Goal: Task Accomplishment & Management: Manage account settings

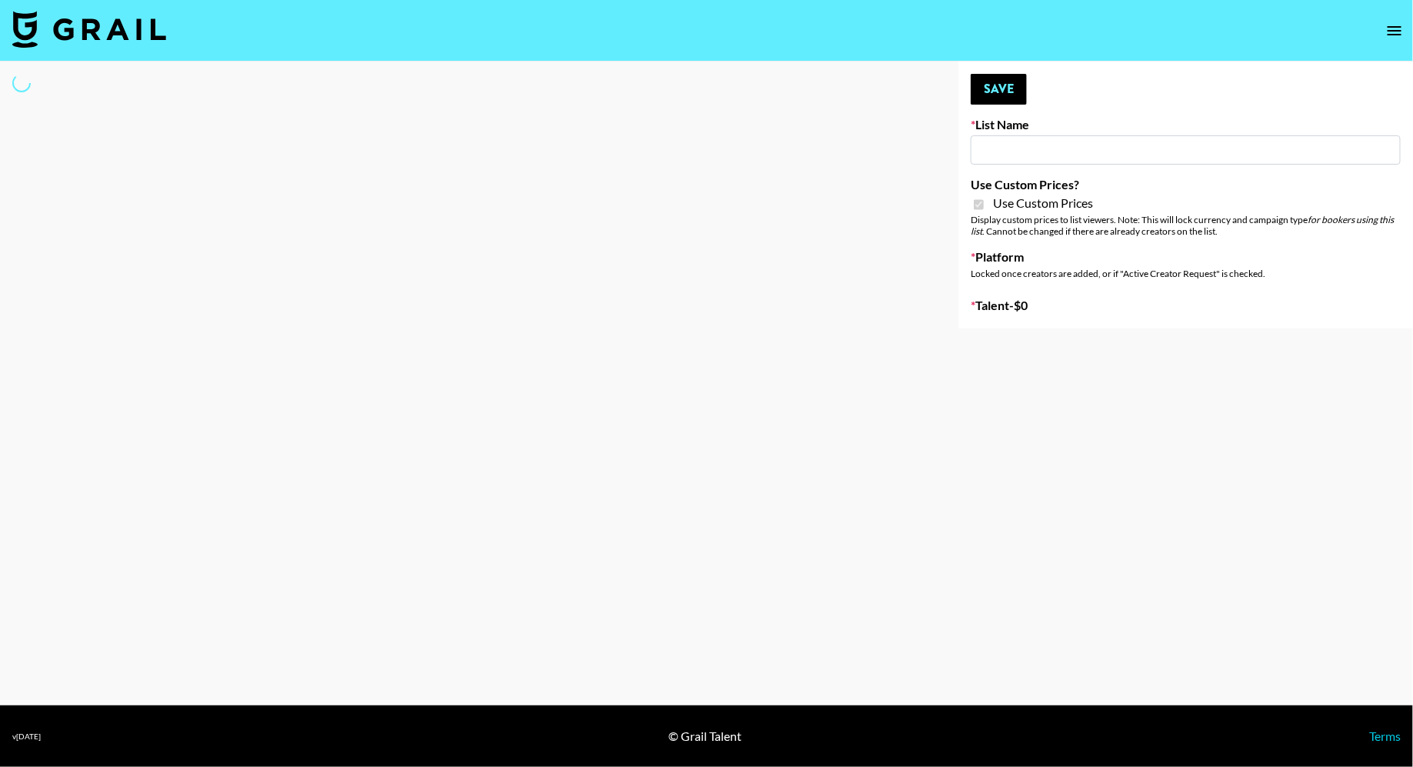
select select "Brand"
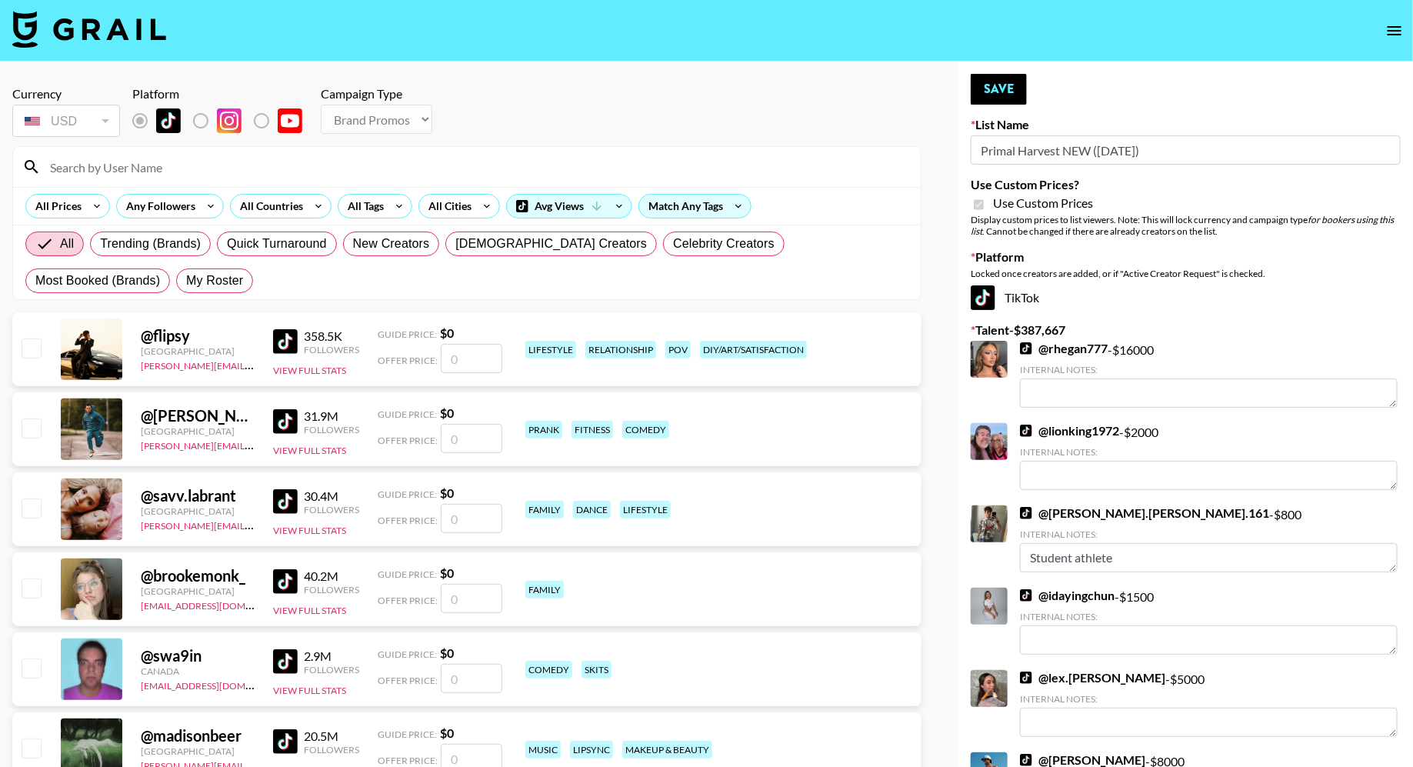
type input "Primal Harvest NEW ([DATE])"
checkbox input "true"
click at [186, 272] on span "My Roster" at bounding box center [214, 281] width 57 height 18
click at [186, 281] on input "My Roster" at bounding box center [186, 281] width 0 height 0
radio input "true"
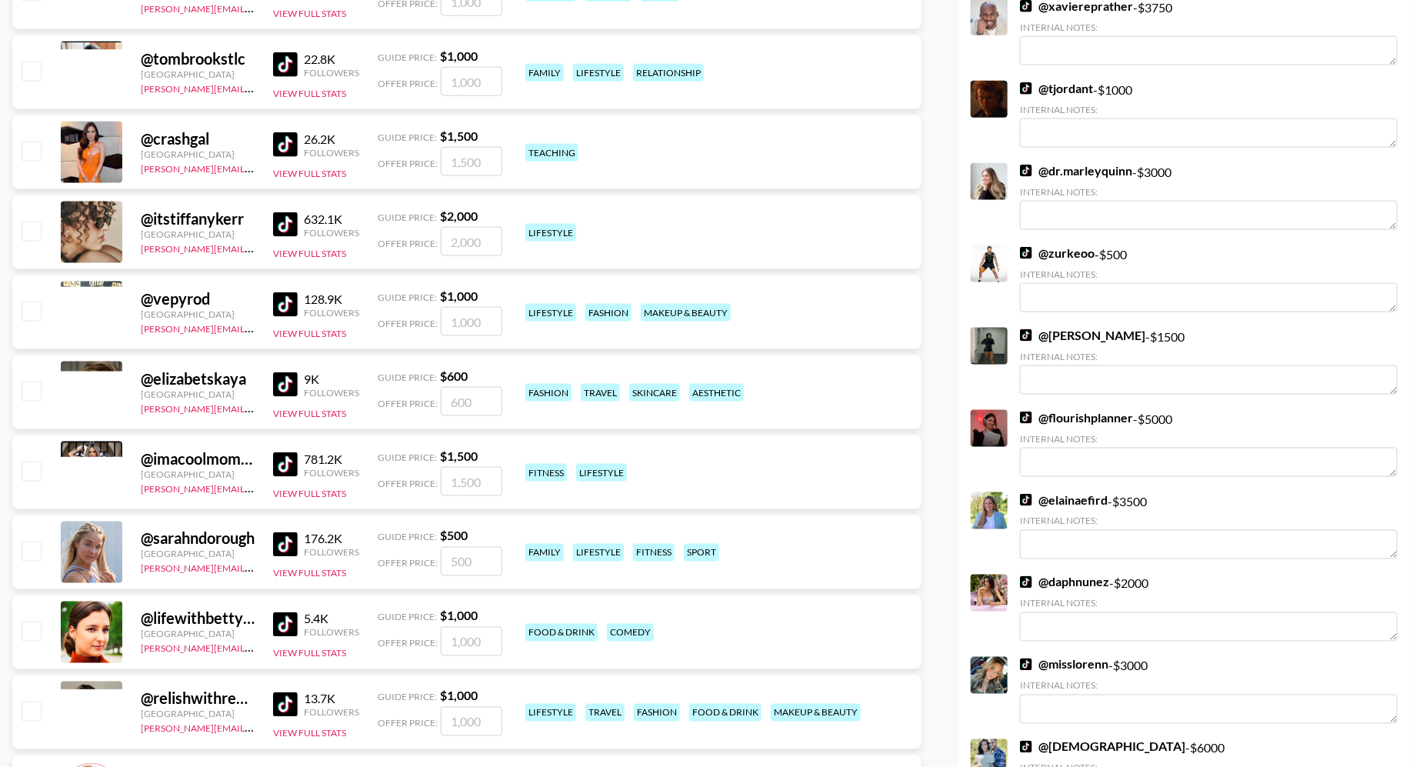
scroll to position [3812, 0]
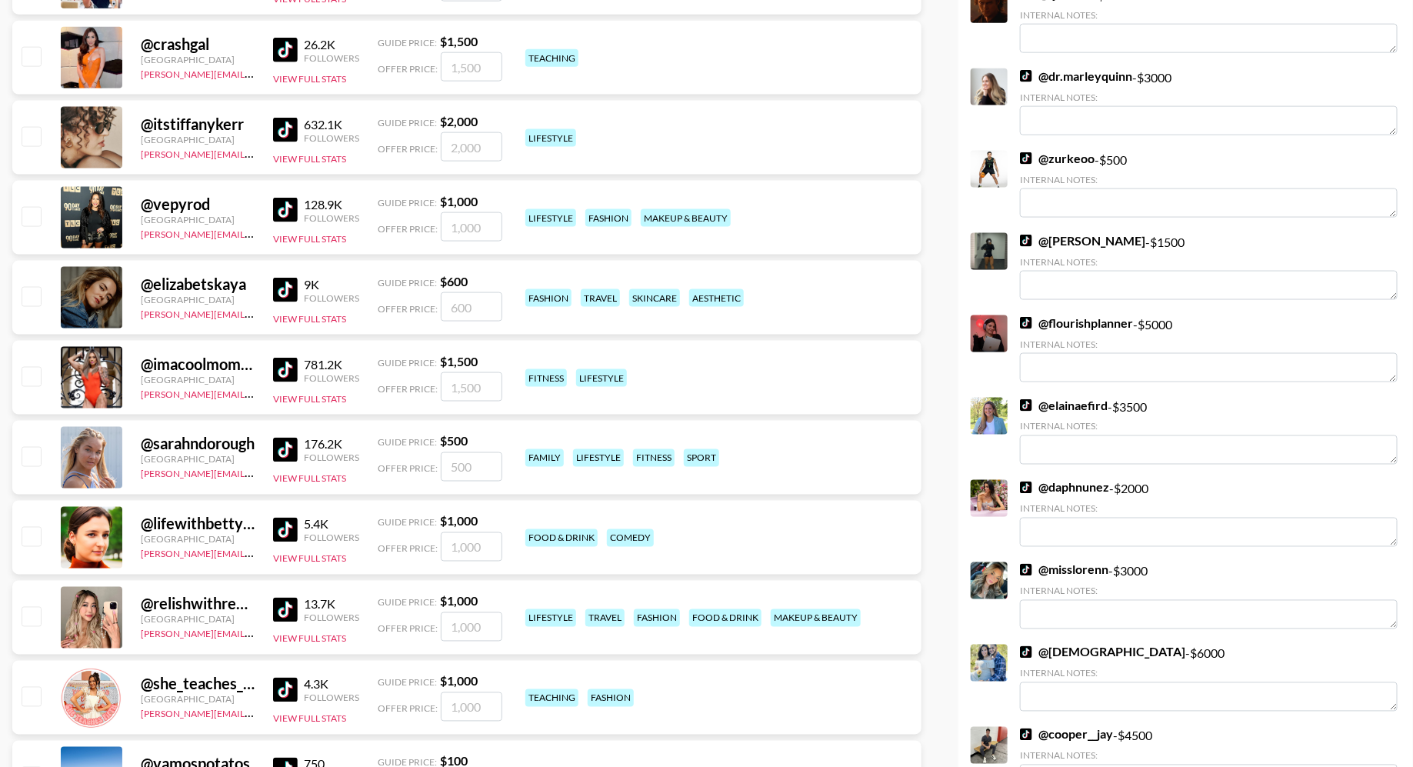
click at [34, 374] on input "checkbox" at bounding box center [31, 376] width 18 height 18
checkbox input "true"
type input "1500"
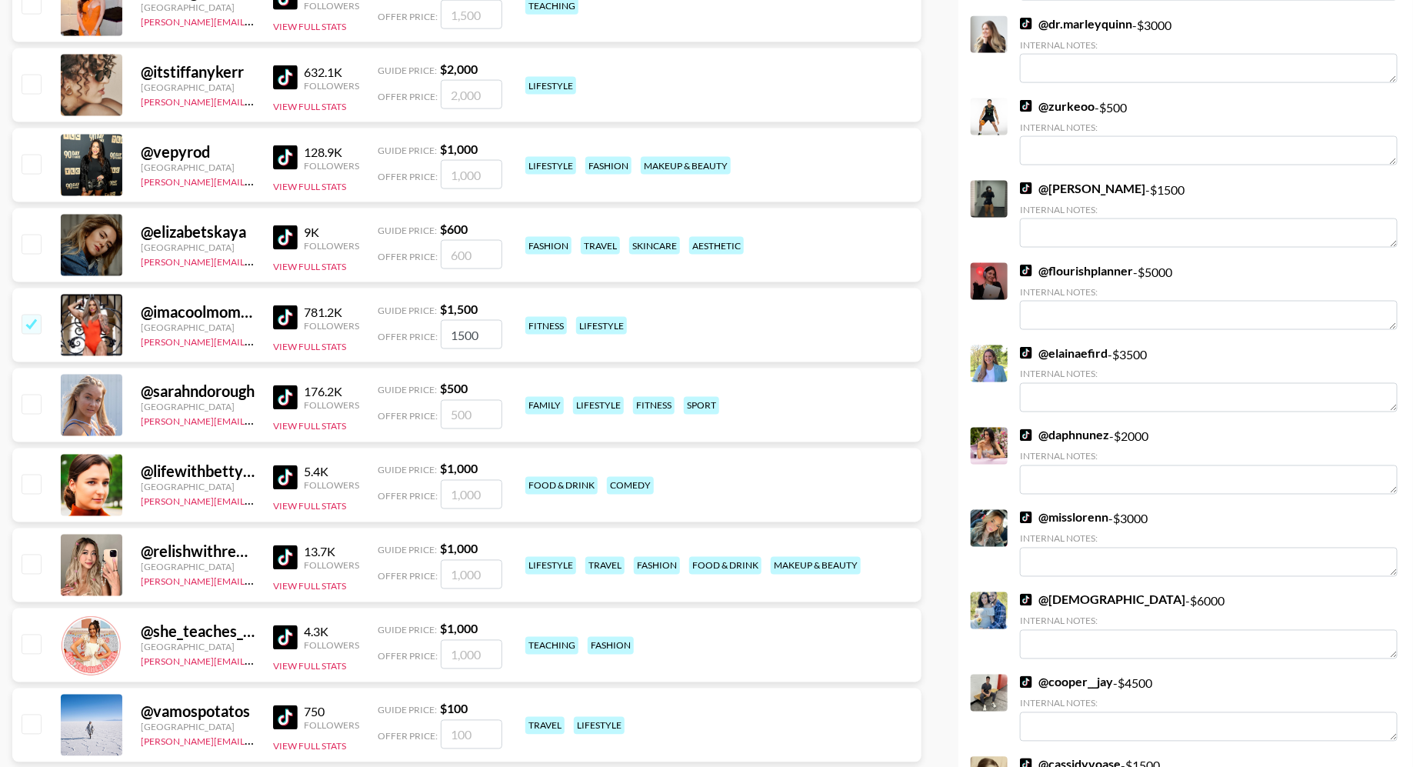
click at [25, 407] on input "checkbox" at bounding box center [31, 404] width 18 height 18
checkbox input "true"
type input "500"
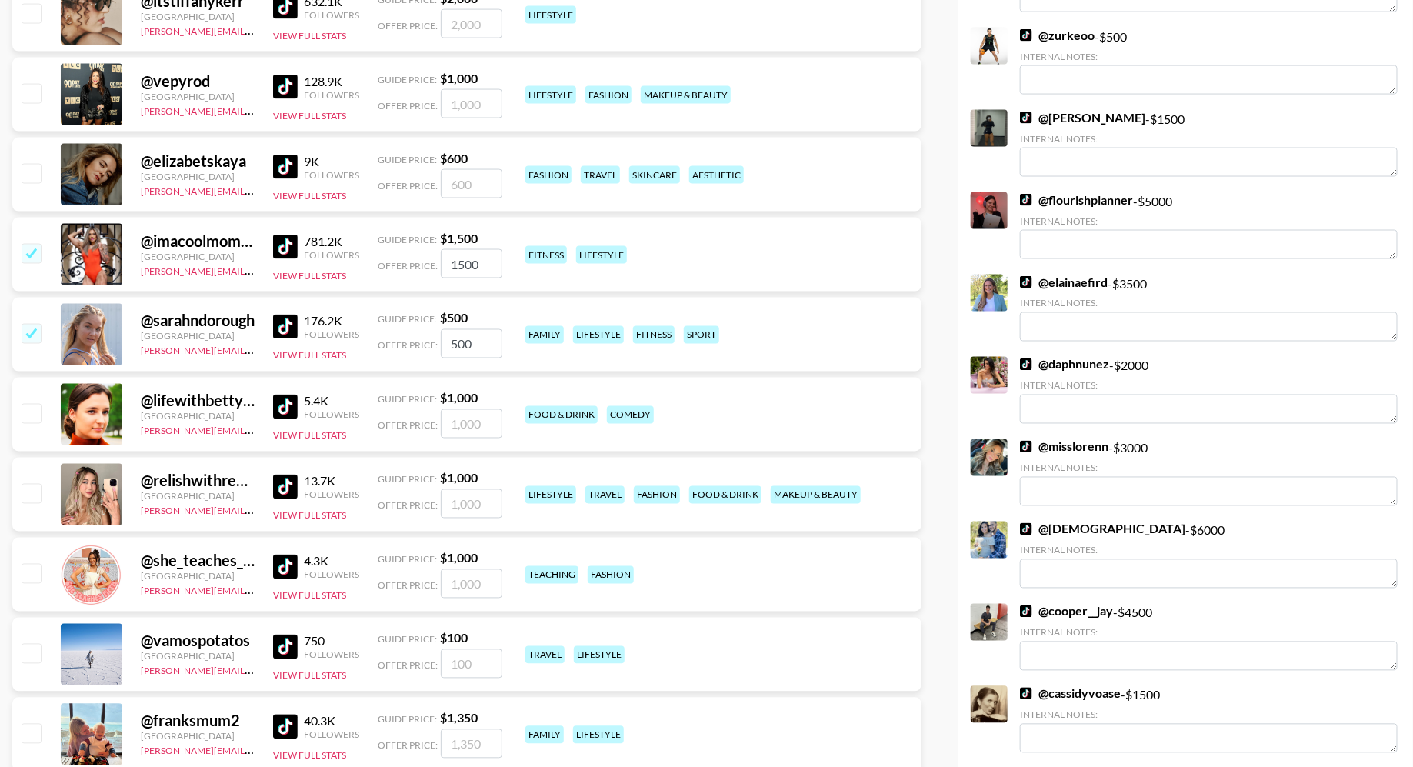
click at [30, 490] on input "checkbox" at bounding box center [31, 493] width 18 height 18
checkbox input "true"
type input "1000"
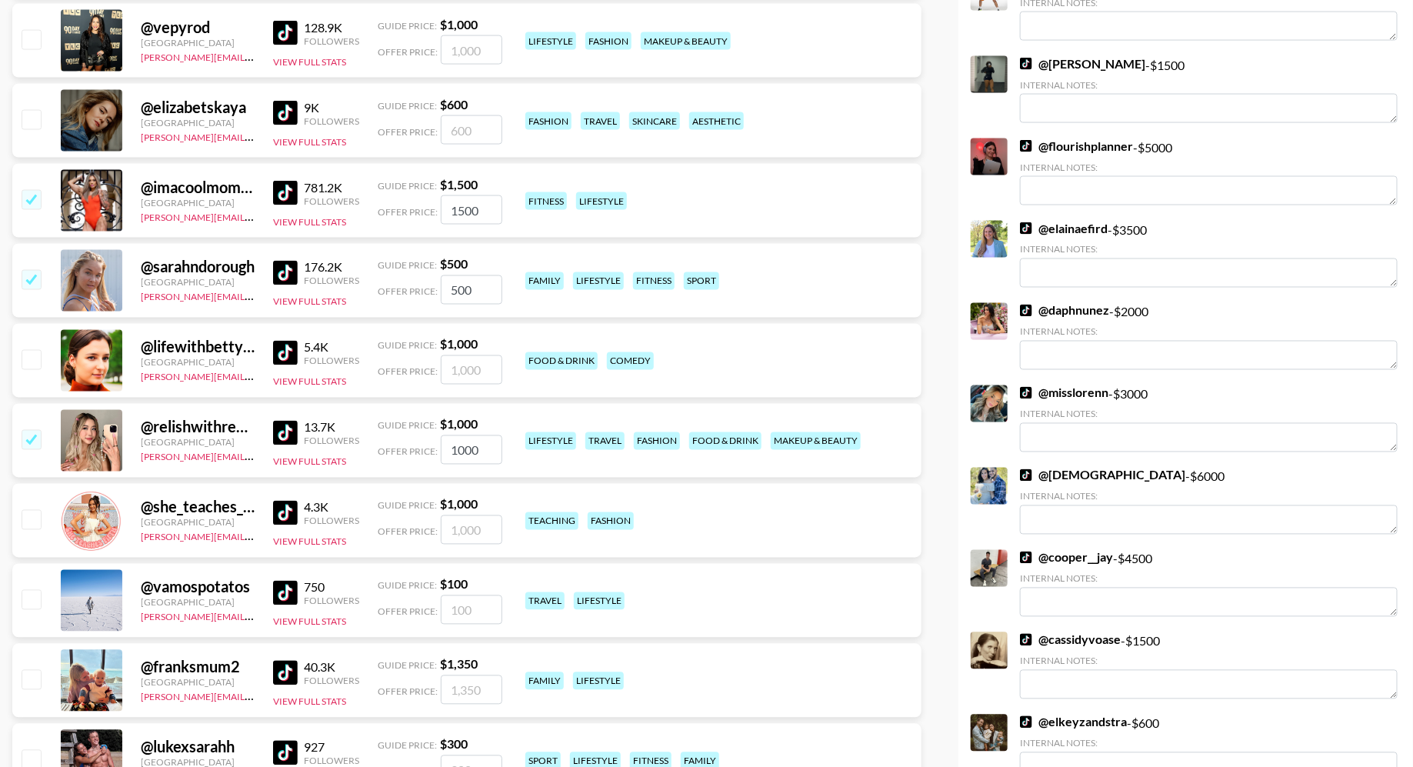
scroll to position [4052, 0]
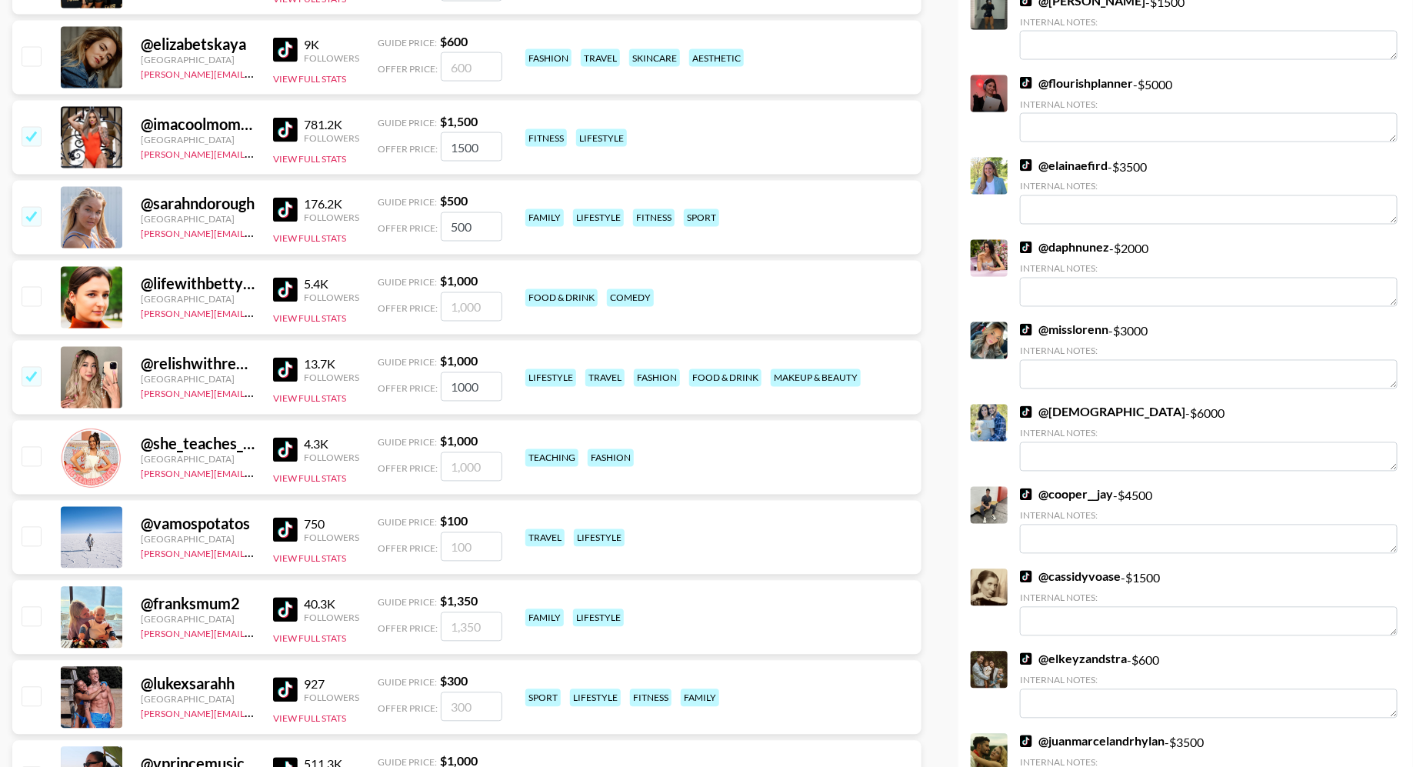
click at [30, 376] on input "checkbox" at bounding box center [31, 376] width 18 height 18
checkbox input "false"
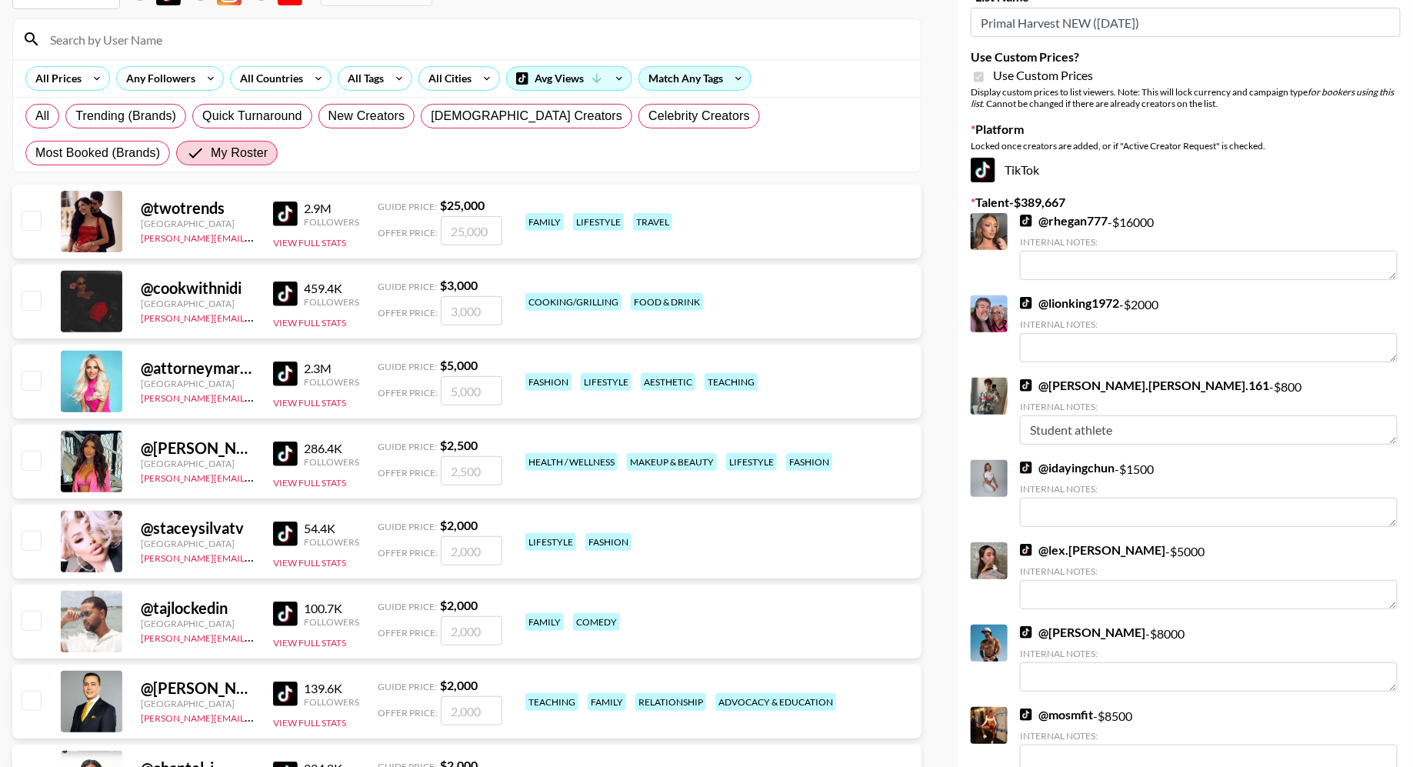
scroll to position [56, 0]
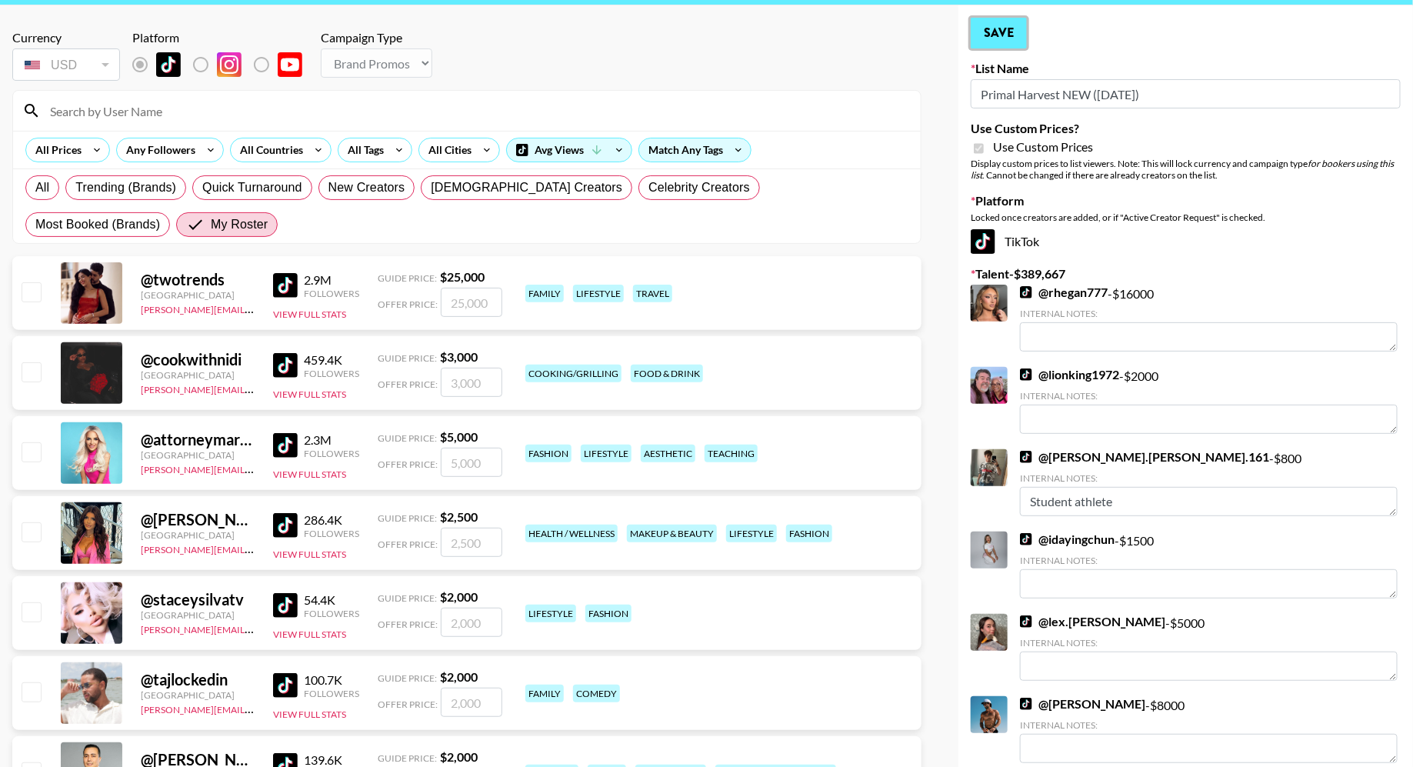
click at [1006, 32] on button "Save" at bounding box center [999, 33] width 56 height 31
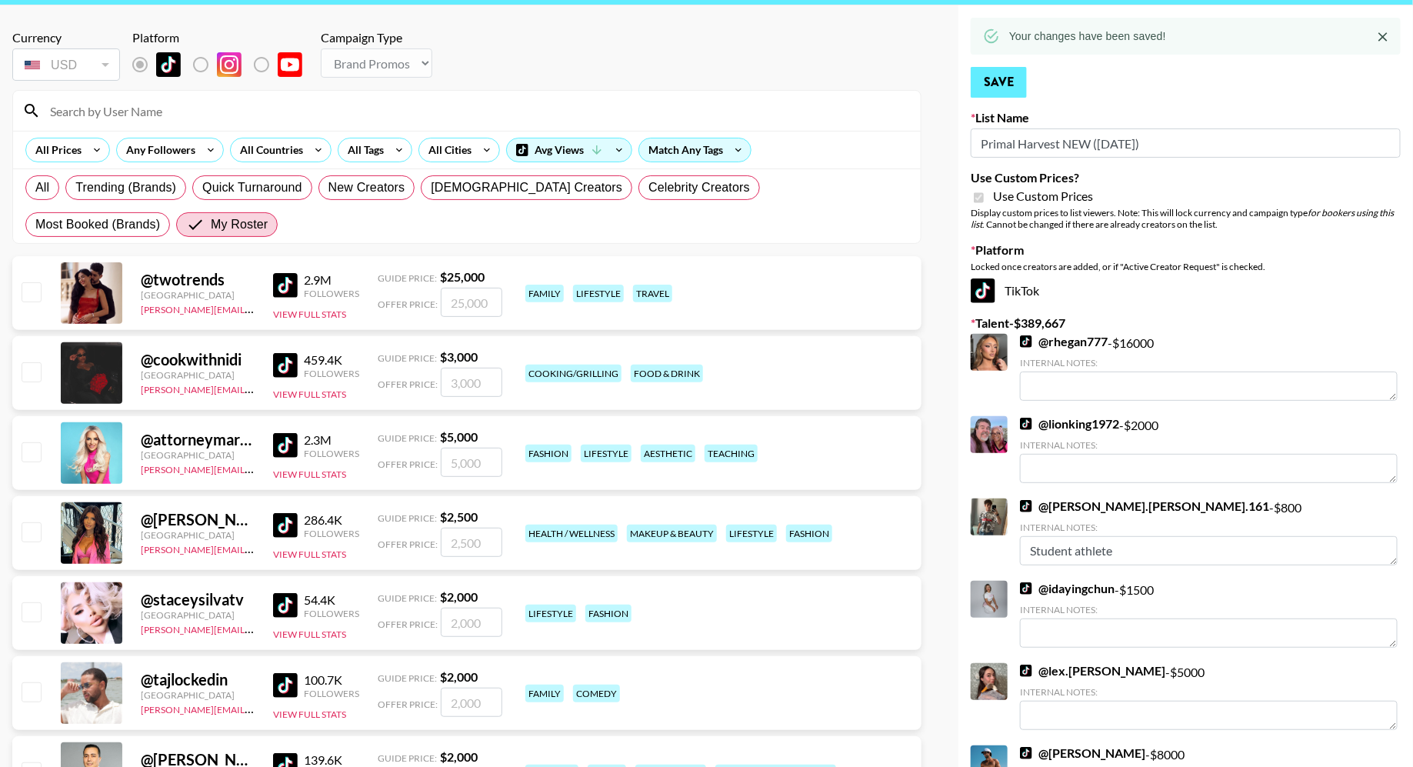
drag, startPoint x: 1061, startPoint y: 88, endPoint x: 972, endPoint y: 88, distance: 89.3
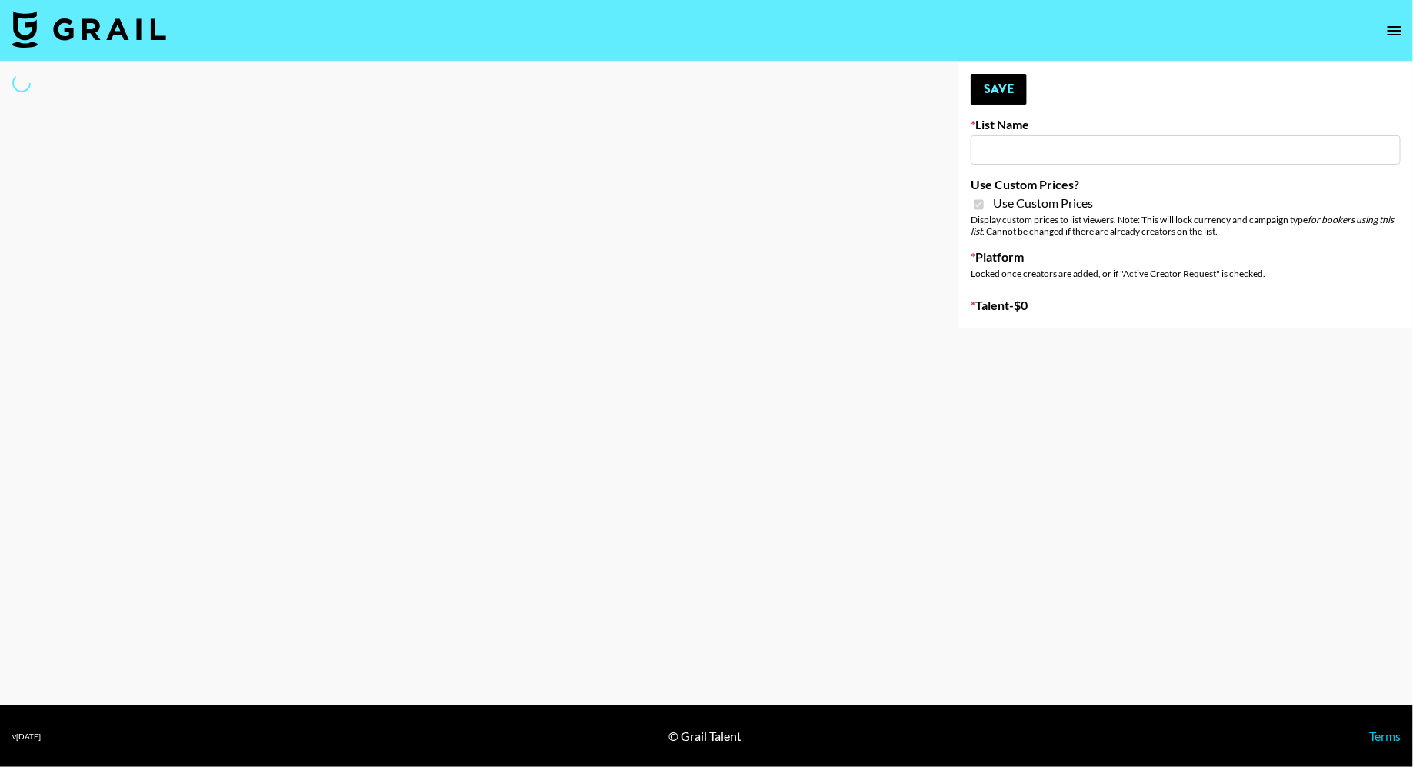
type input "Milan Laser"
checkbox input "true"
select select "Brand"
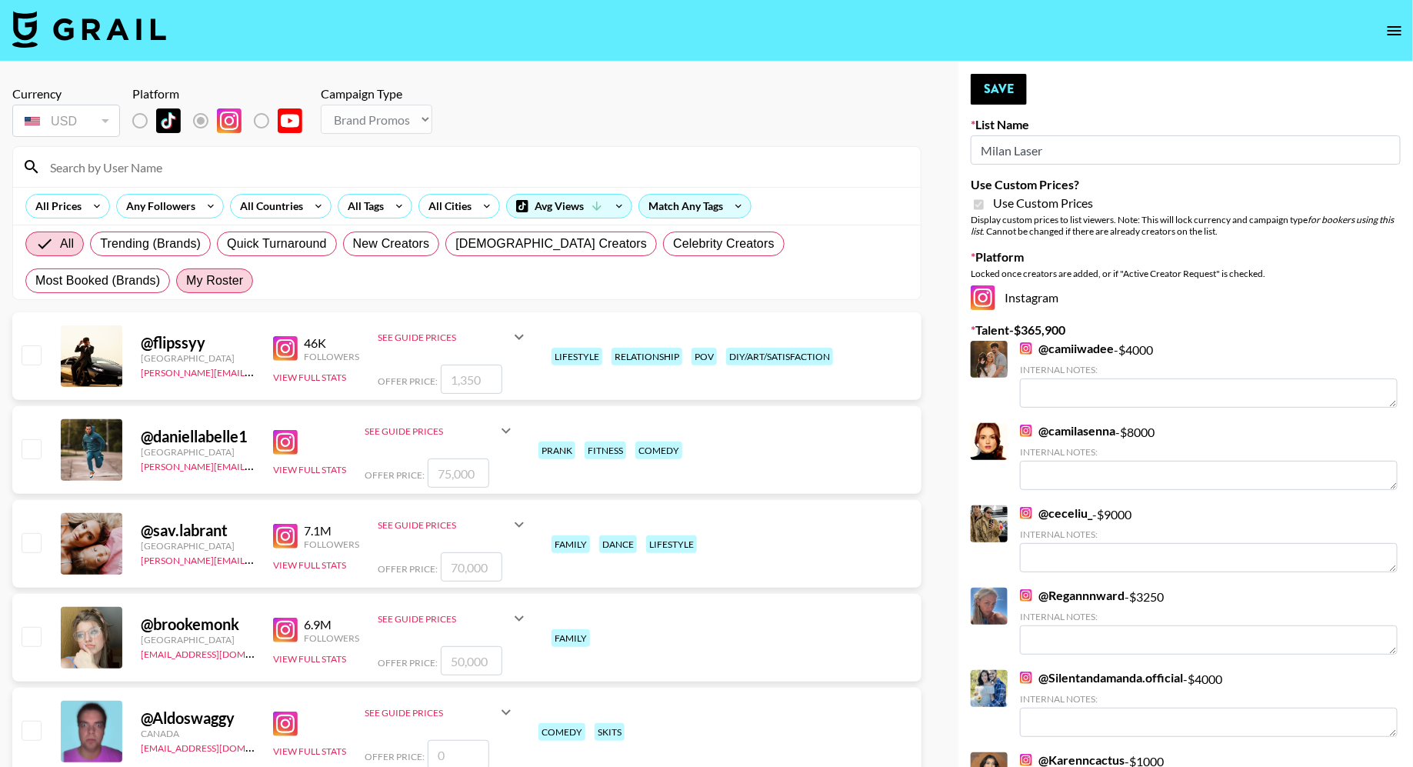
click at [186, 283] on span "My Roster" at bounding box center [214, 281] width 57 height 18
click at [186, 281] on input "My Roster" at bounding box center [186, 281] width 0 height 0
radio input "true"
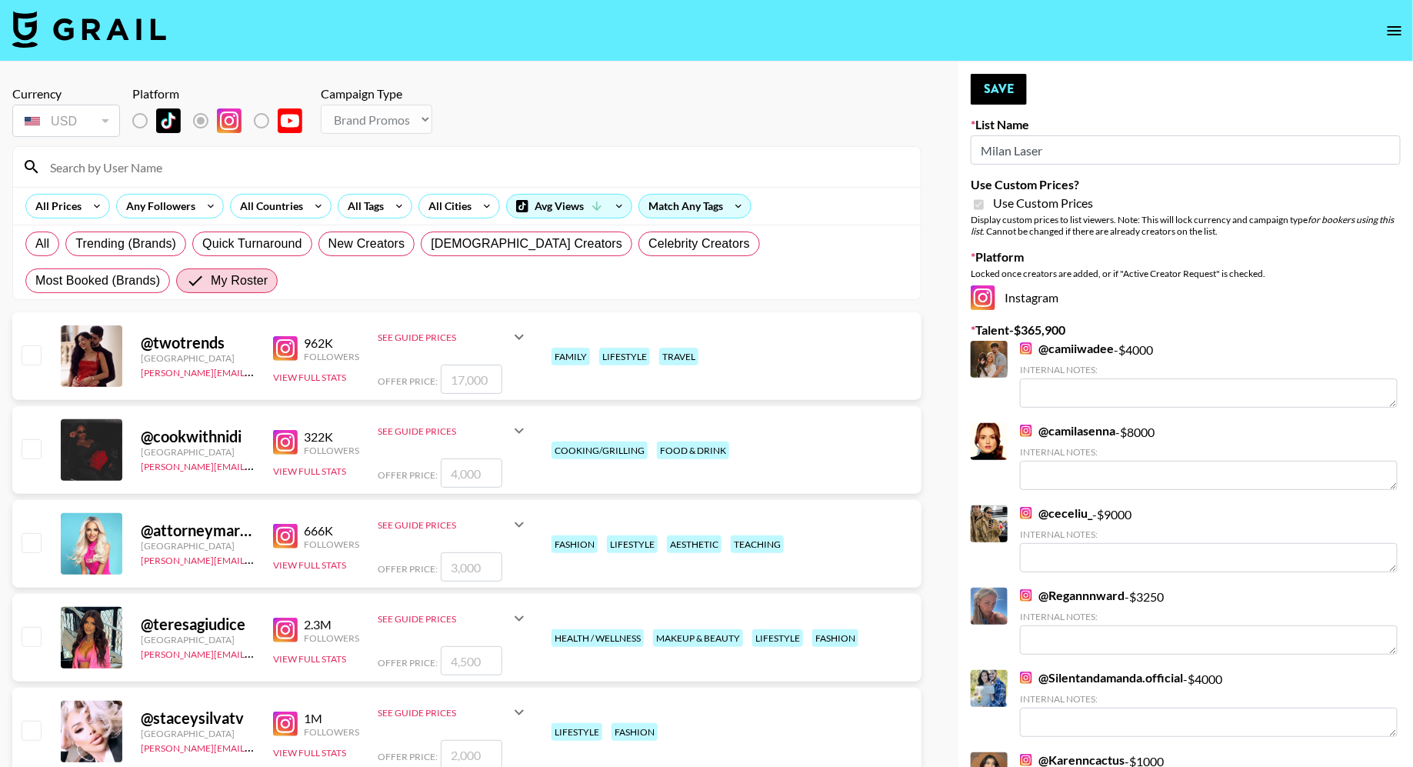
click at [192, 167] on input at bounding box center [476, 167] width 871 height 25
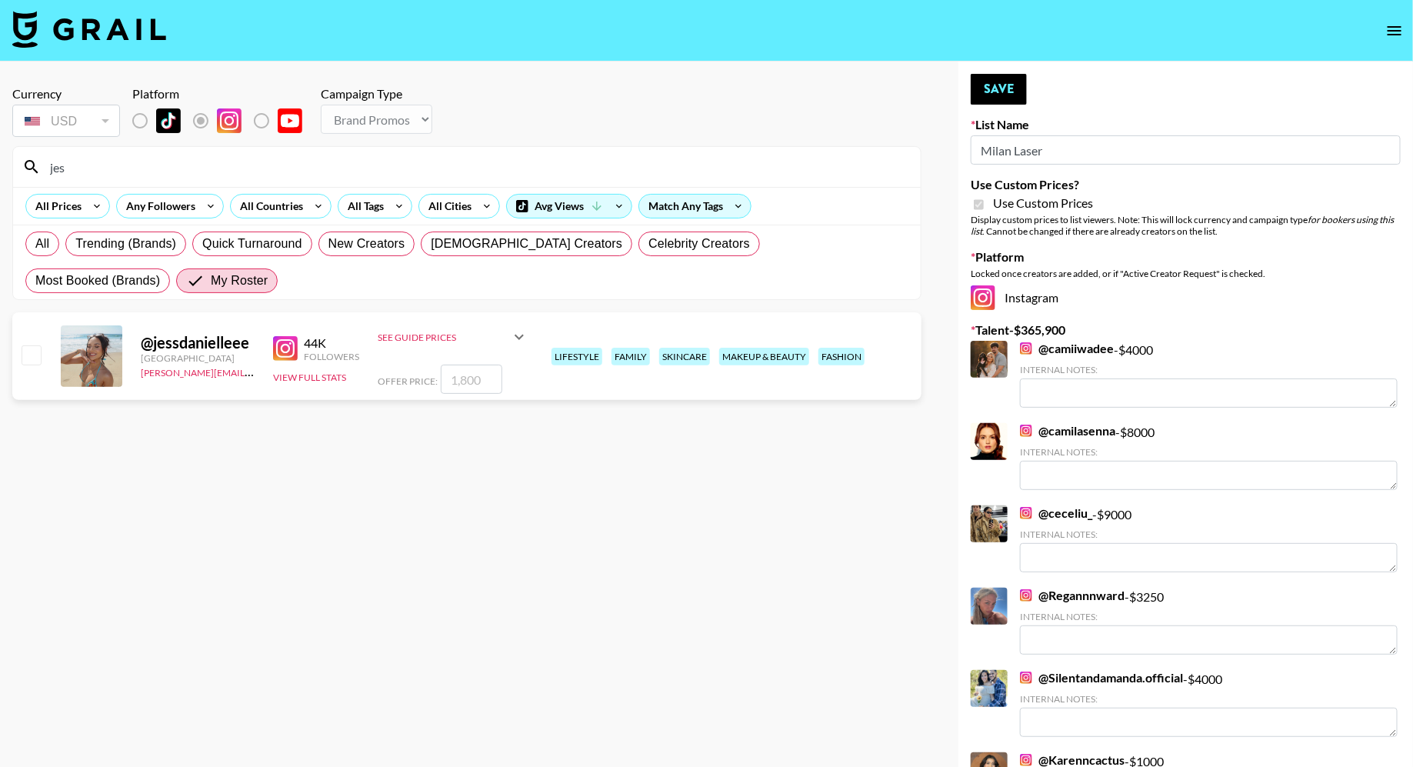
type input "jes"
click at [32, 354] on input "checkbox" at bounding box center [31, 354] width 18 height 18
checkbox input "true"
type input "1800"
click at [482, 379] on input "1800" at bounding box center [472, 379] width 62 height 29
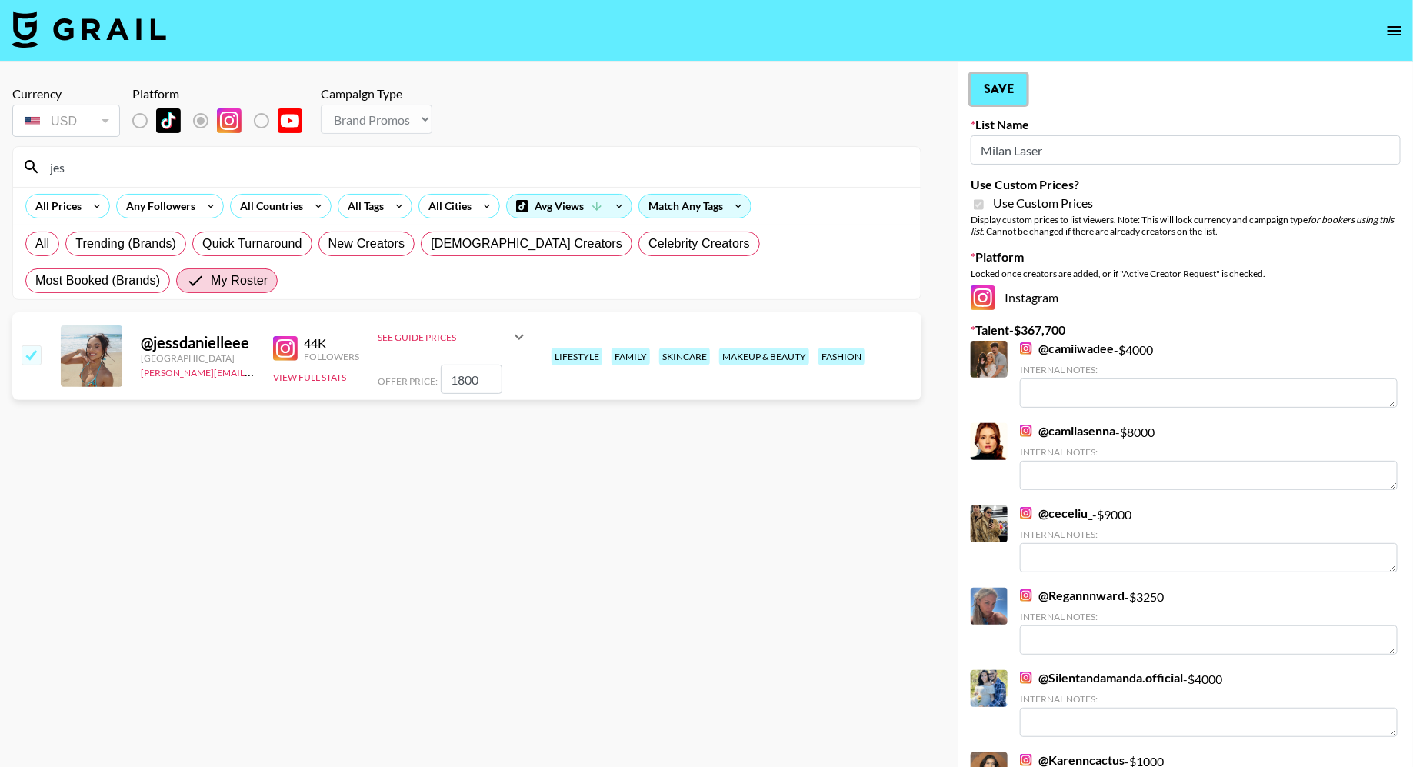
click at [1007, 88] on button "Save" at bounding box center [999, 89] width 56 height 31
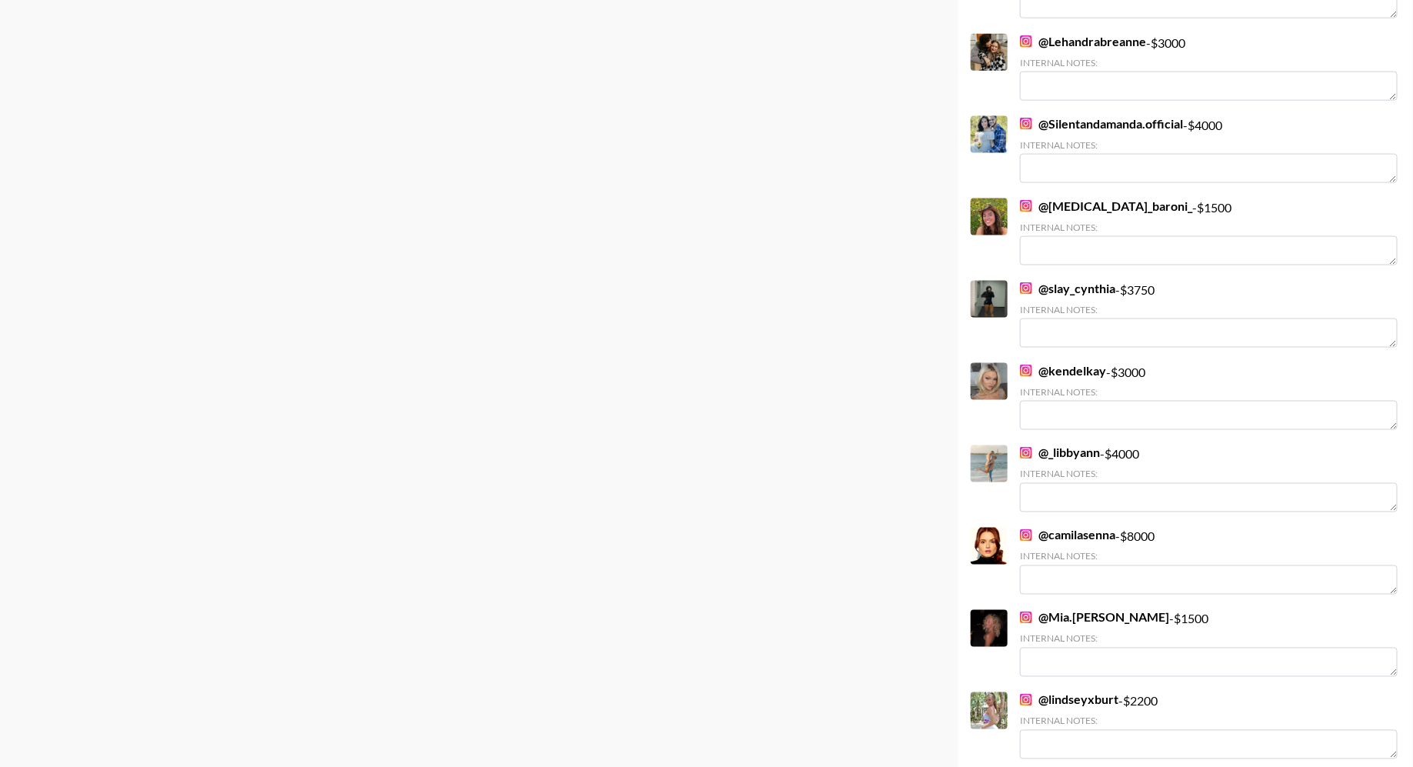
scroll to position [7129, 0]
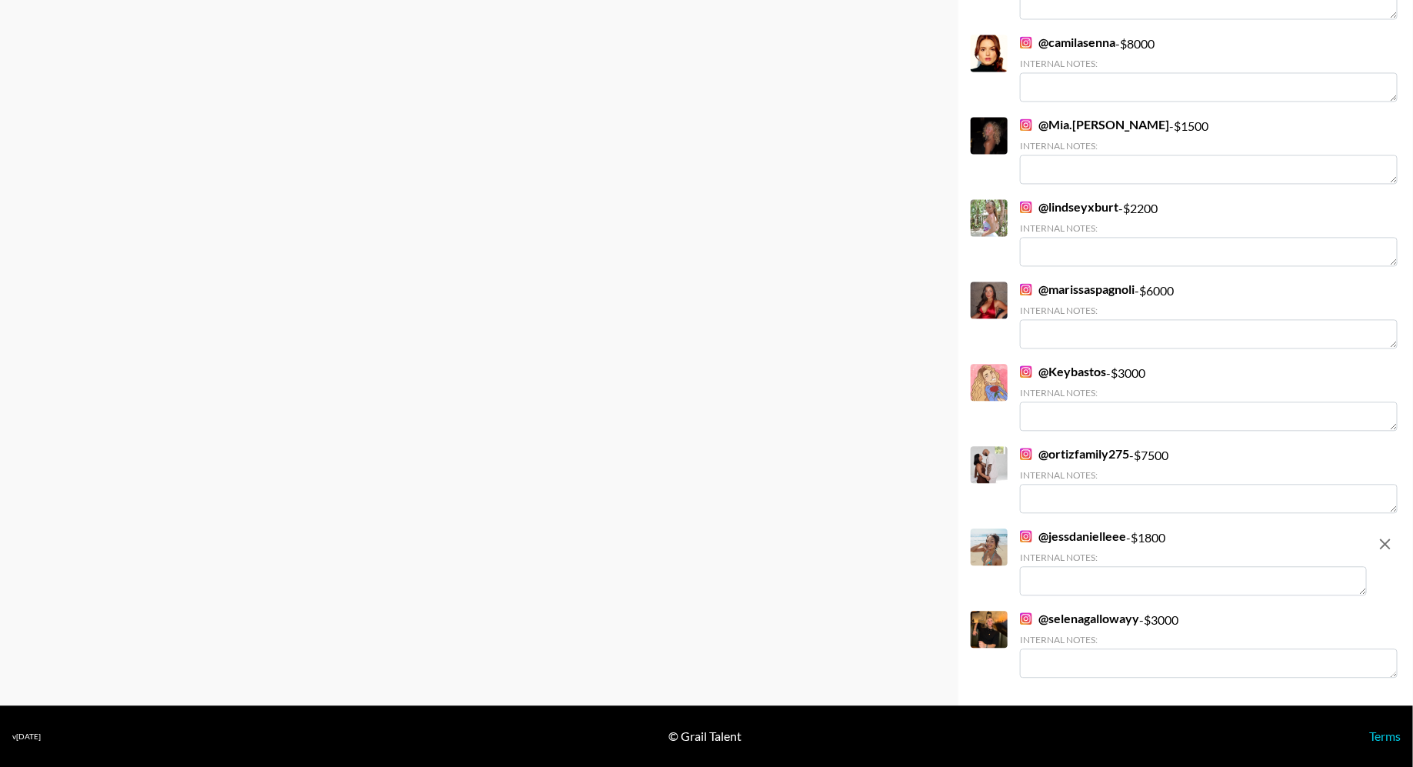
click at [1146, 581] on textarea at bounding box center [1193, 580] width 347 height 29
click at [1069, 570] on textarea at bounding box center [1193, 580] width 347 height 29
paste textarea "Milan Laser Houston"
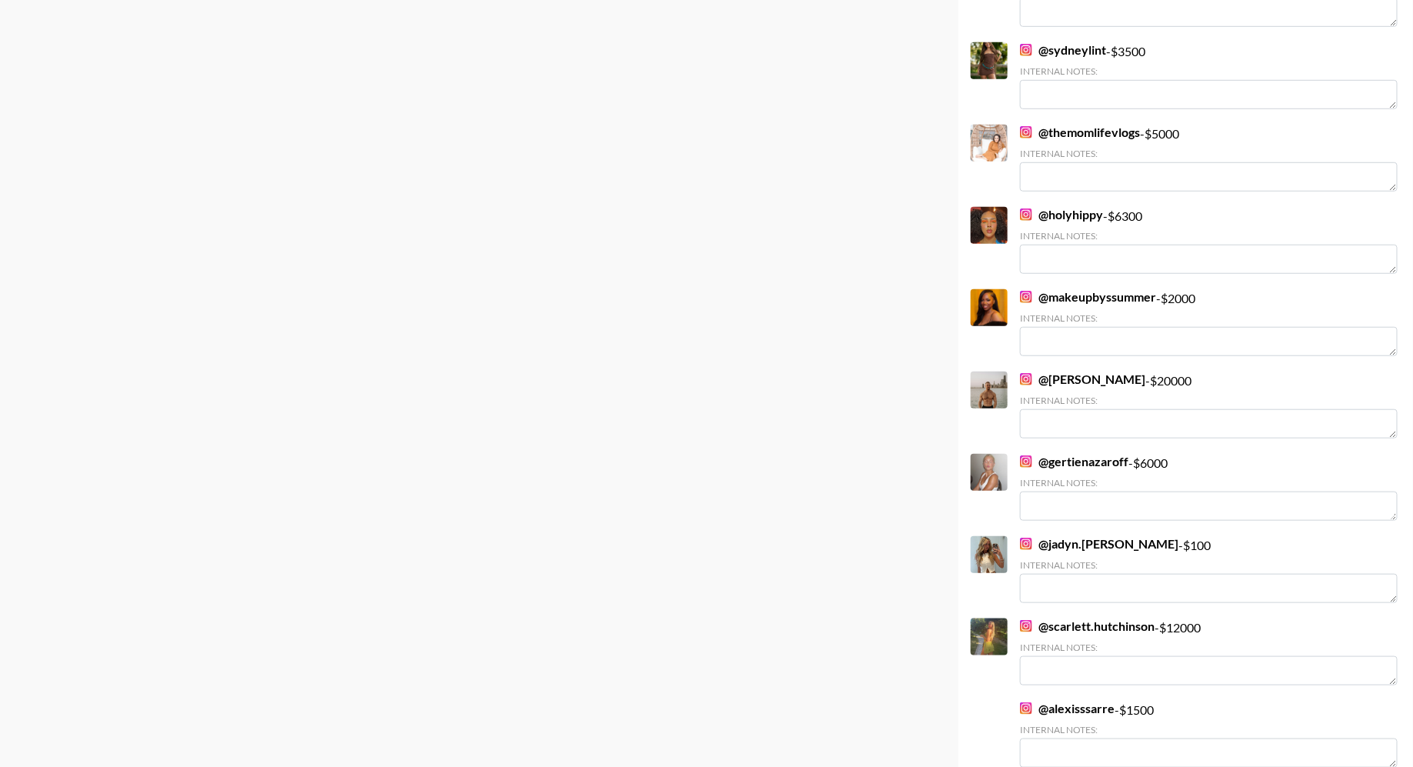
scroll to position [0, 0]
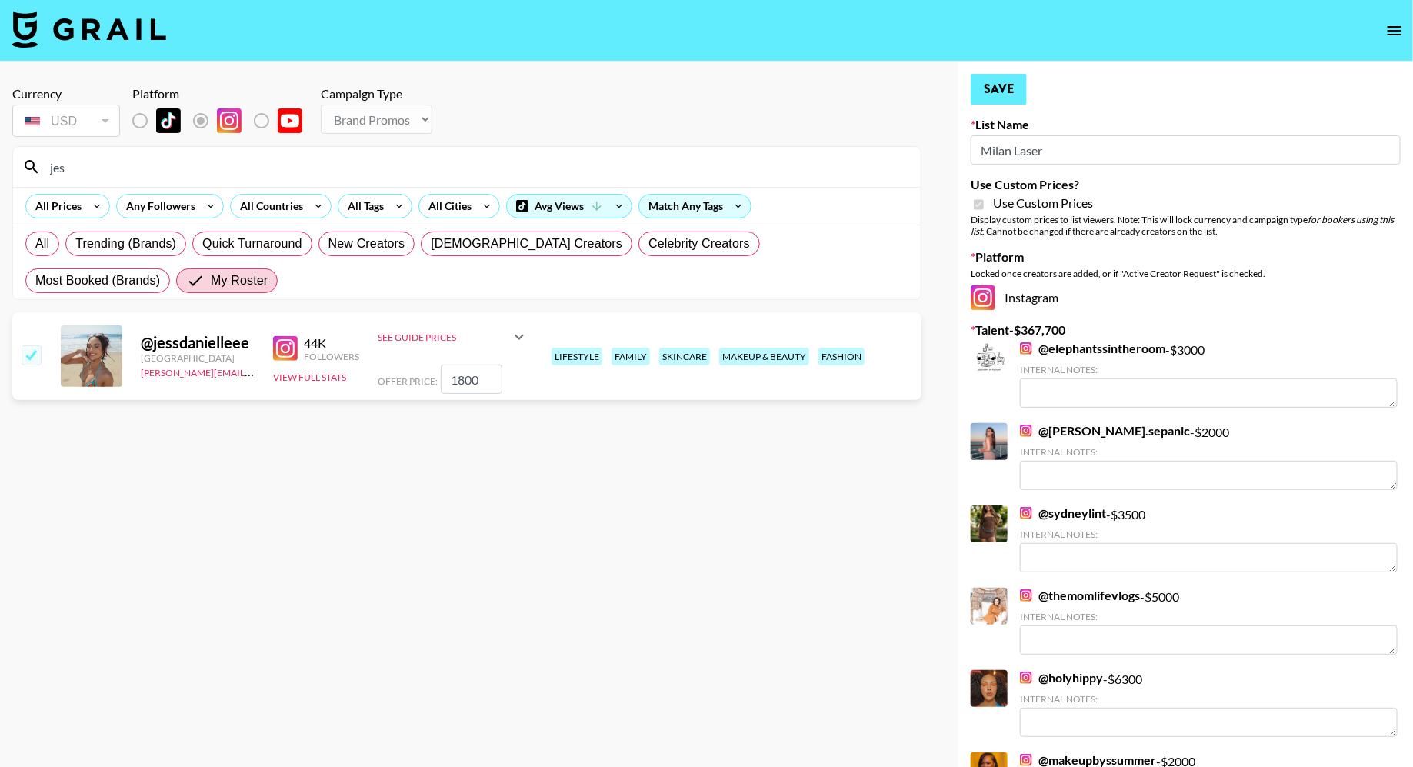
type textarea "Milan Laser Houston is nearby"
click at [999, 89] on button "Save" at bounding box center [999, 89] width 56 height 31
